Goal: Task Accomplishment & Management: Use online tool/utility

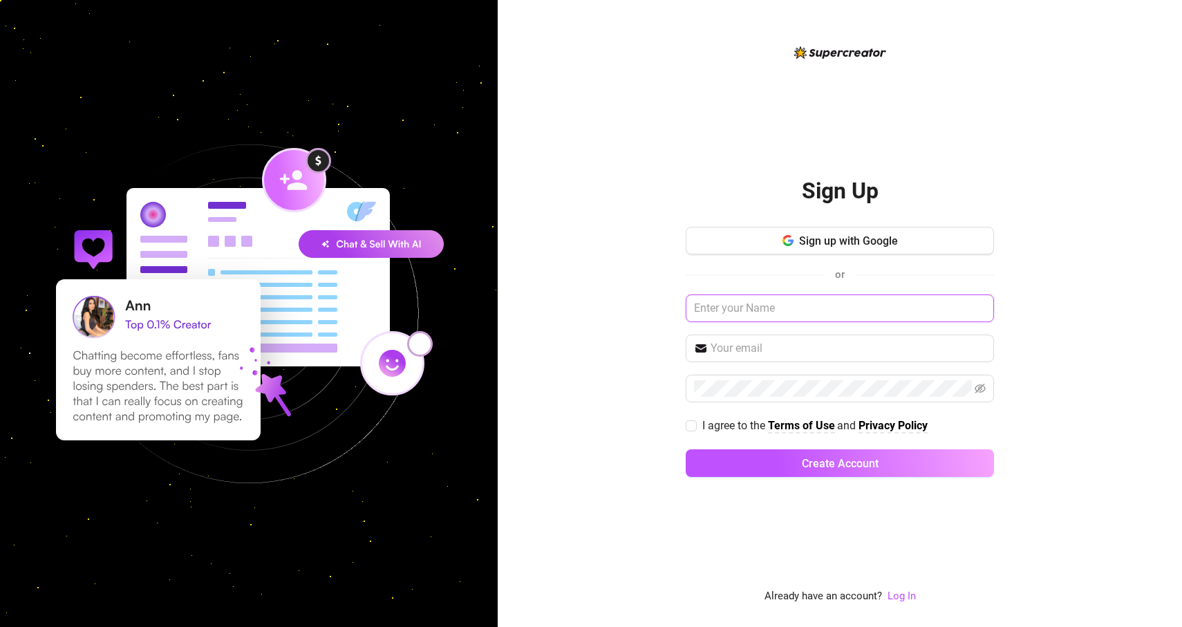
click at [781, 295] on input "text" at bounding box center [840, 309] width 308 height 28
click at [906, 594] on link "Log In" at bounding box center [902, 596] width 28 height 12
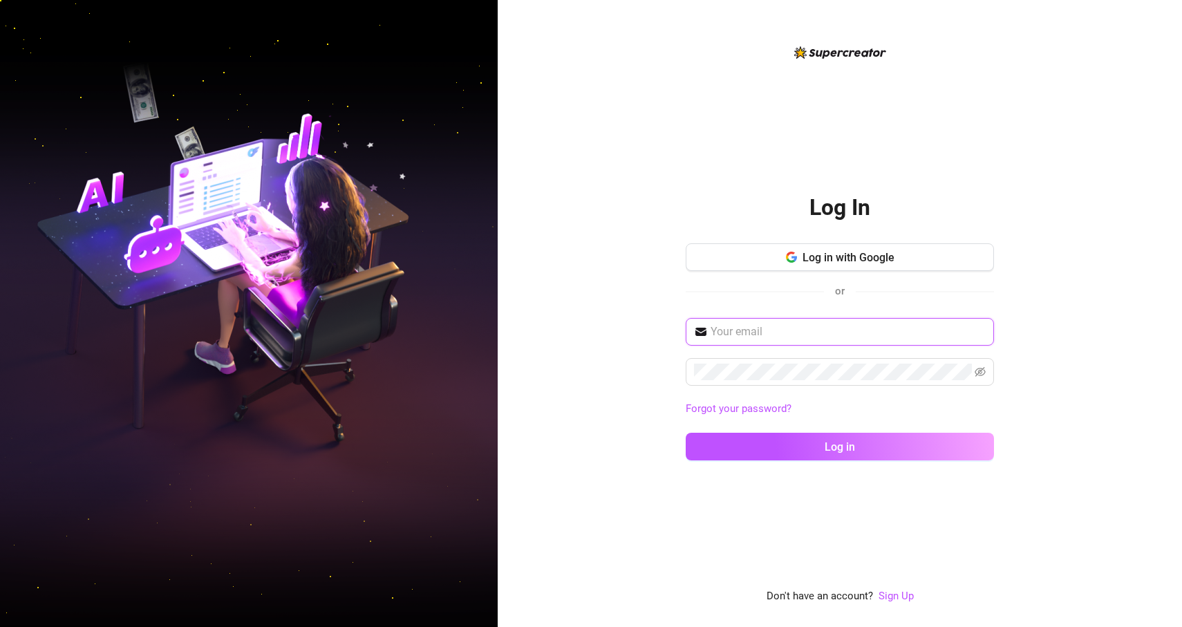
click at [786, 336] on input "text" at bounding box center [848, 332] width 275 height 17
type input "[EMAIL_ADDRESS][DOMAIN_NAME]"
click at [811, 424] on div "[EMAIL_ADDRESS][DOMAIN_NAME] Forgot your password? Log in" at bounding box center [840, 395] width 308 height 155
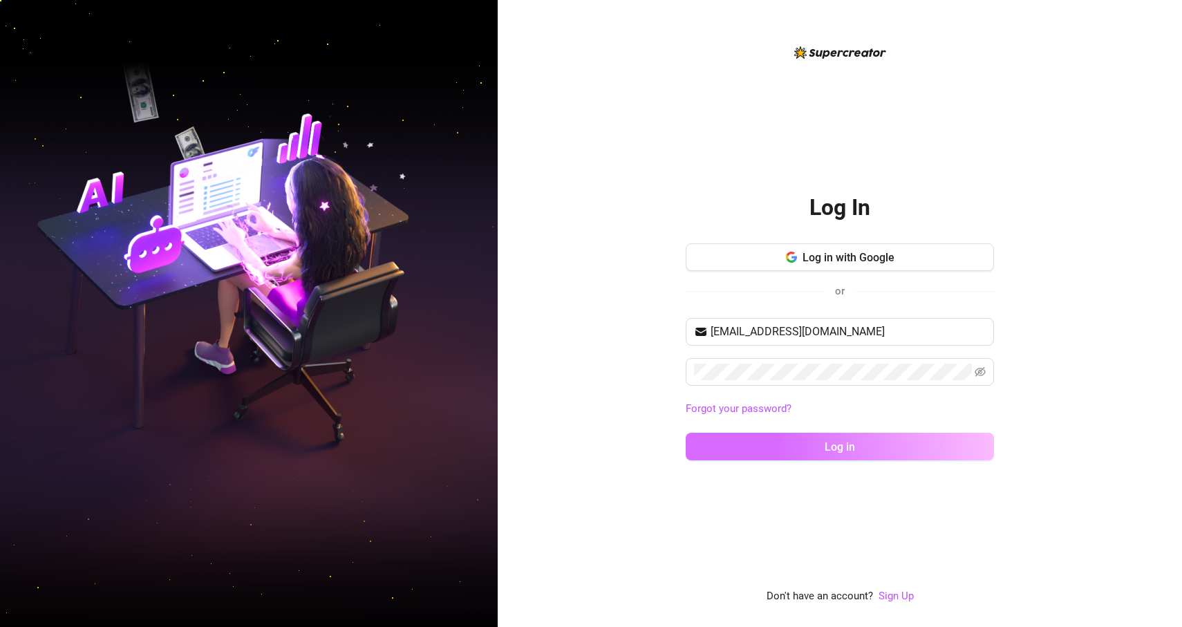
click at [811, 442] on button "Log in" at bounding box center [840, 447] width 308 height 28
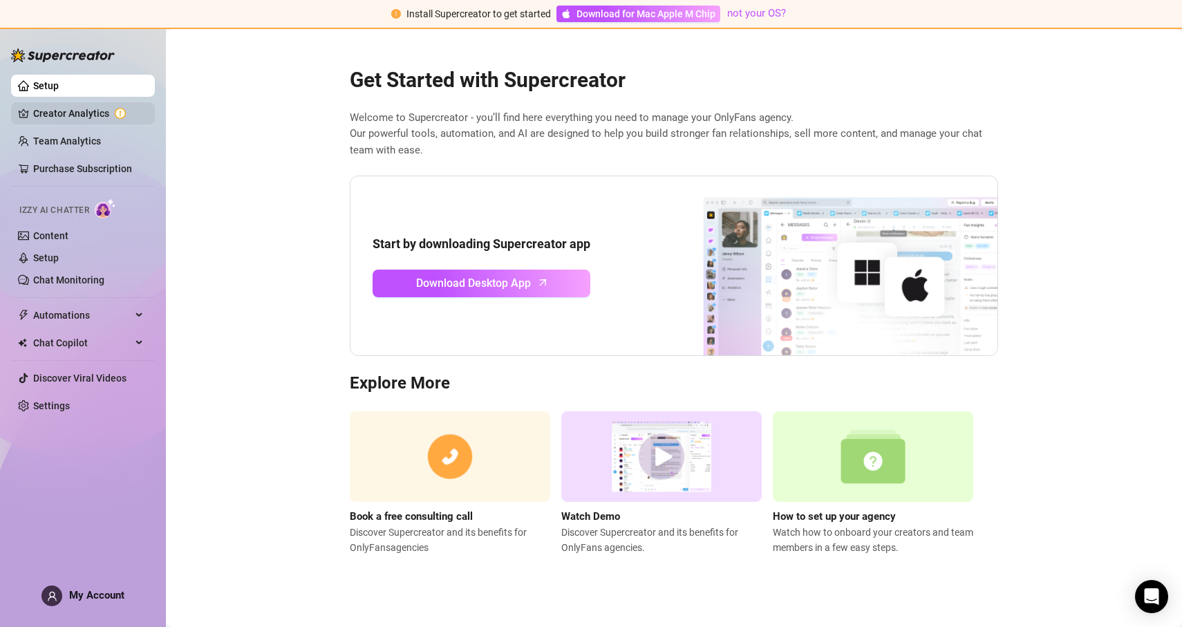
click at [113, 102] on link "Creator Analytics" at bounding box center [88, 113] width 111 height 22
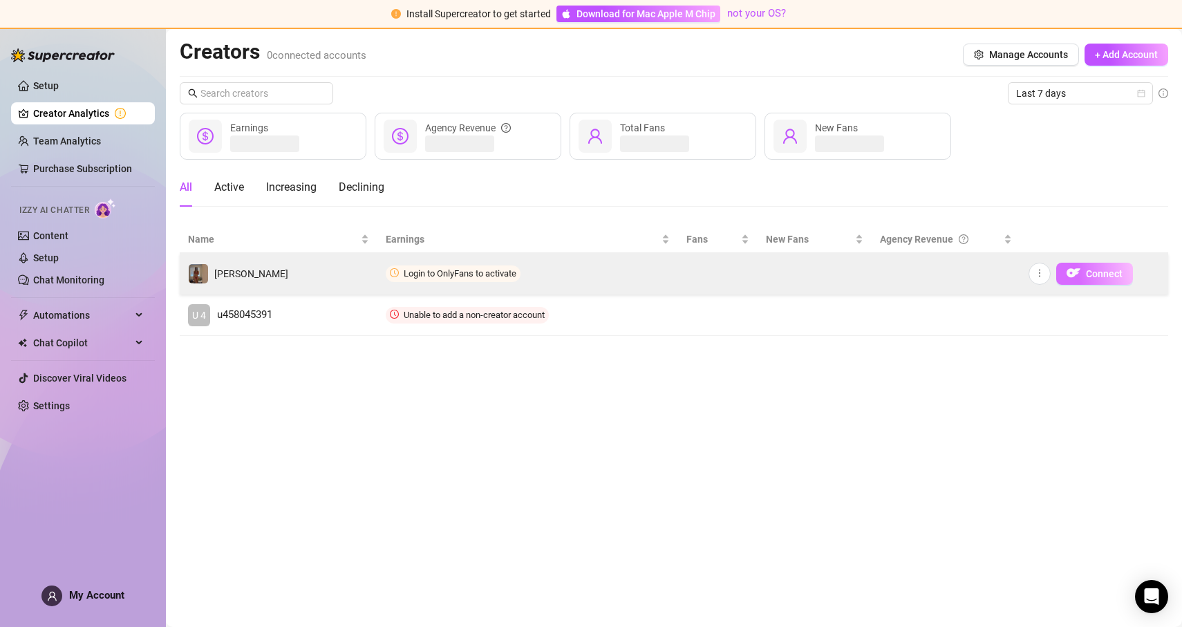
click at [1074, 279] on img "button" at bounding box center [1074, 273] width 14 height 14
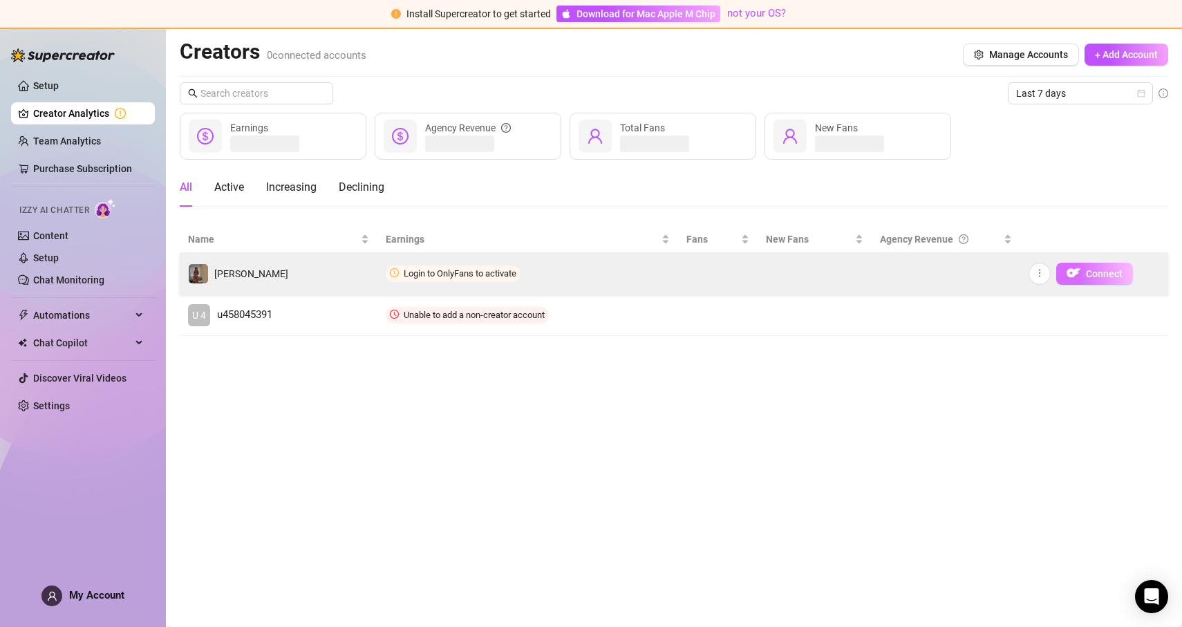
click at [1074, 279] on img "button" at bounding box center [1074, 273] width 14 height 14
